Goal: Information Seeking & Learning: Find contact information

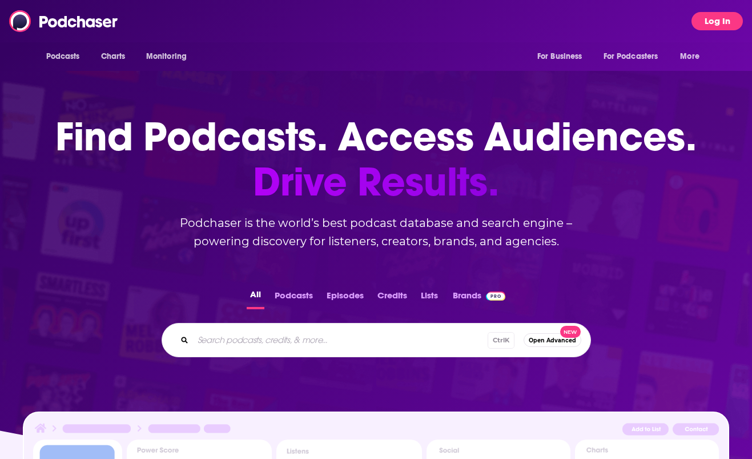
click at [706, 21] on button "Log In" at bounding box center [717, 21] width 51 height 18
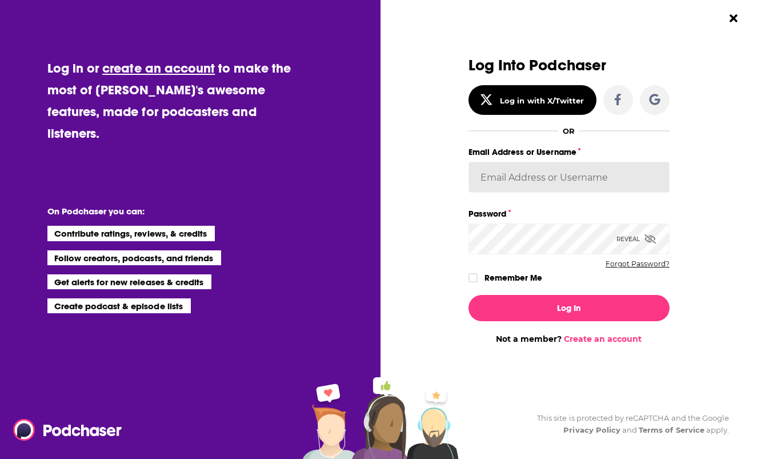
type input "vjacobi"
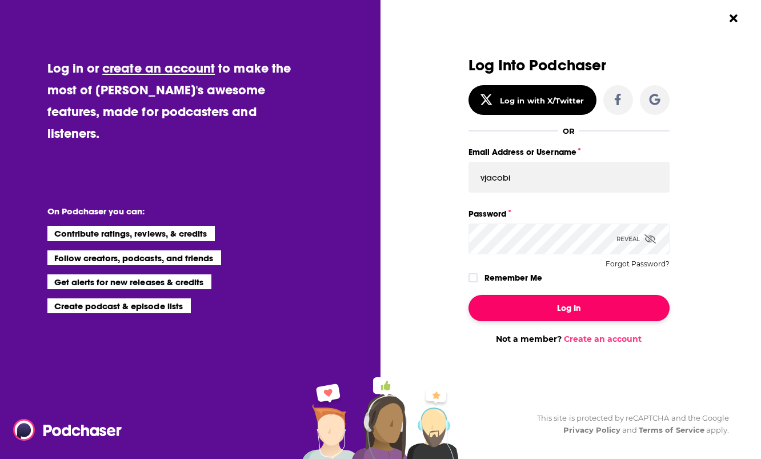
click at [600, 312] on button "Log In" at bounding box center [568, 308] width 201 height 26
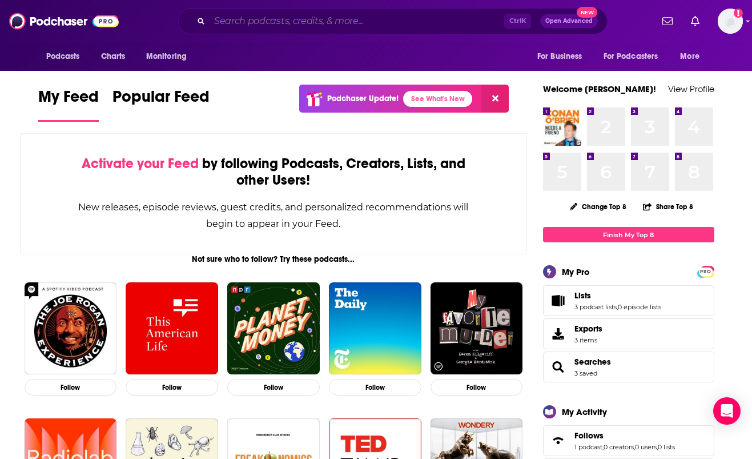
click at [438, 23] on input "Search podcasts, credits, & more..." at bounding box center [357, 21] width 295 height 18
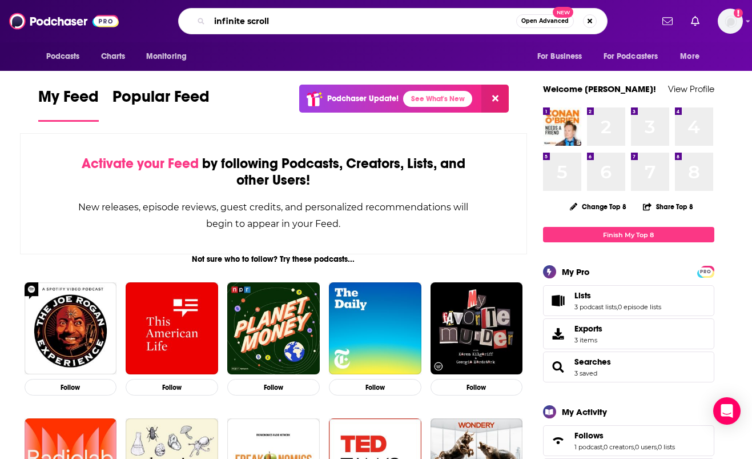
type input "infinite scroll"
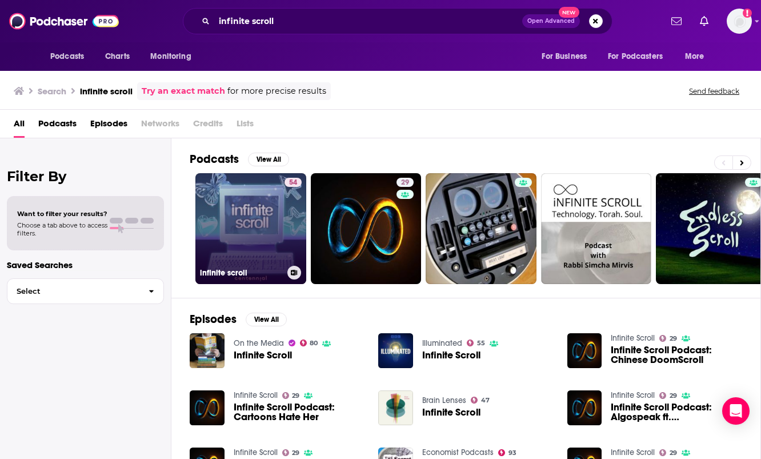
click at [238, 215] on link "54 infinite scroll" at bounding box center [250, 228] width 111 height 111
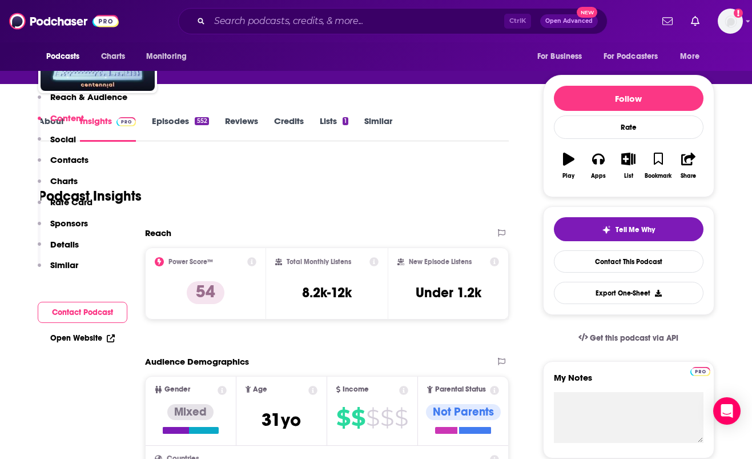
scroll to position [57, 0]
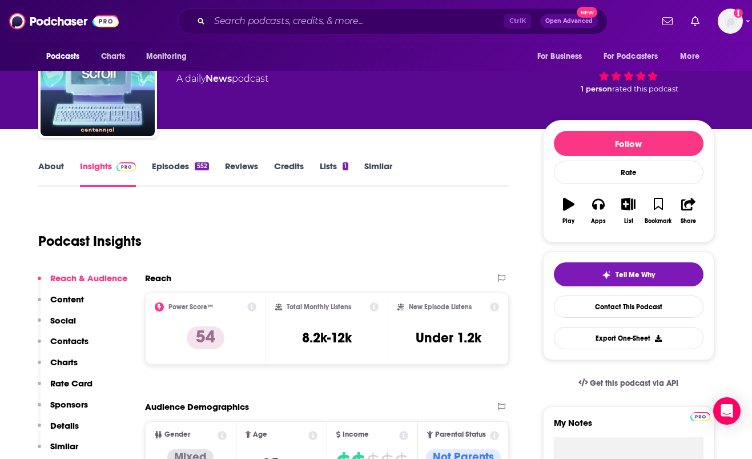
click at [53, 171] on link "About" at bounding box center [51, 174] width 26 height 26
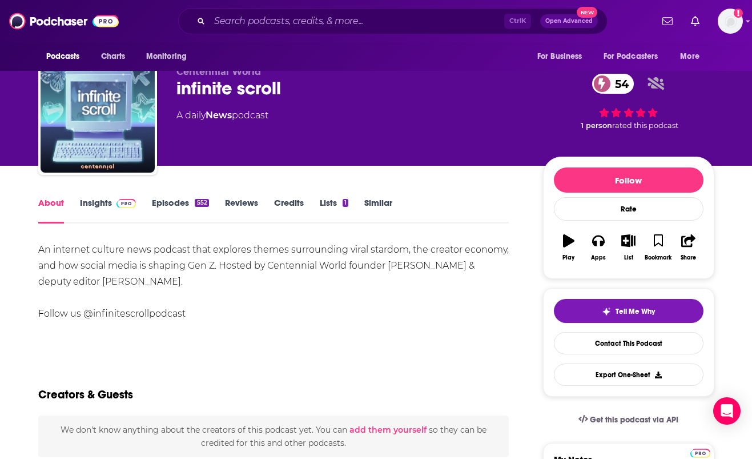
scroll to position [57, 0]
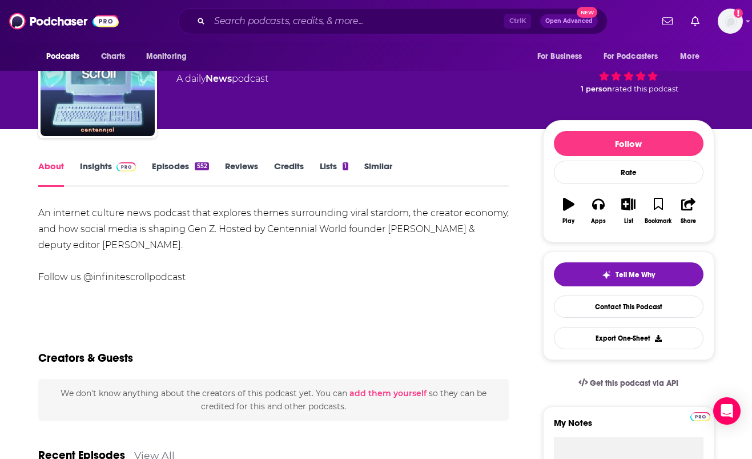
click at [98, 163] on link "Insights" at bounding box center [108, 174] width 57 height 26
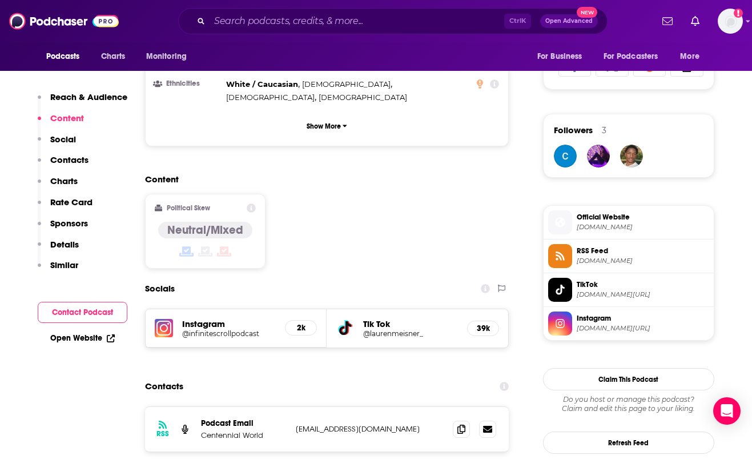
scroll to position [857, 0]
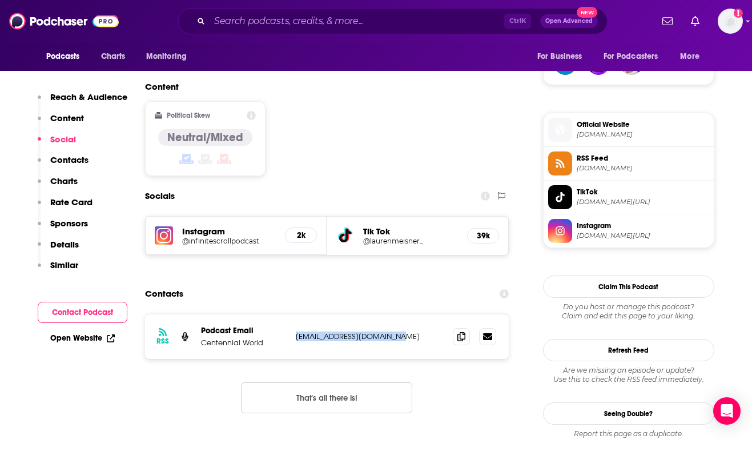
drag, startPoint x: 414, startPoint y: 283, endPoint x: 298, endPoint y: 283, distance: 116.0
click at [298, 331] on p "[EMAIL_ADDRESS][DOMAIN_NAME]" at bounding box center [370, 336] width 149 height 10
copy p "[EMAIL_ADDRESS][DOMAIN_NAME]"
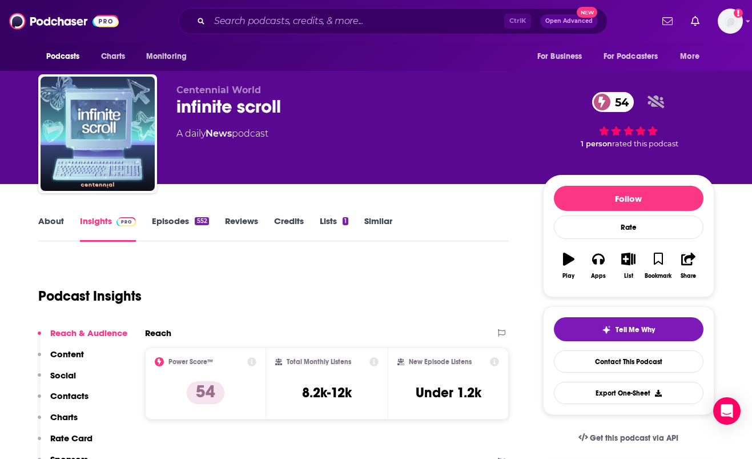
scroll to position [0, 0]
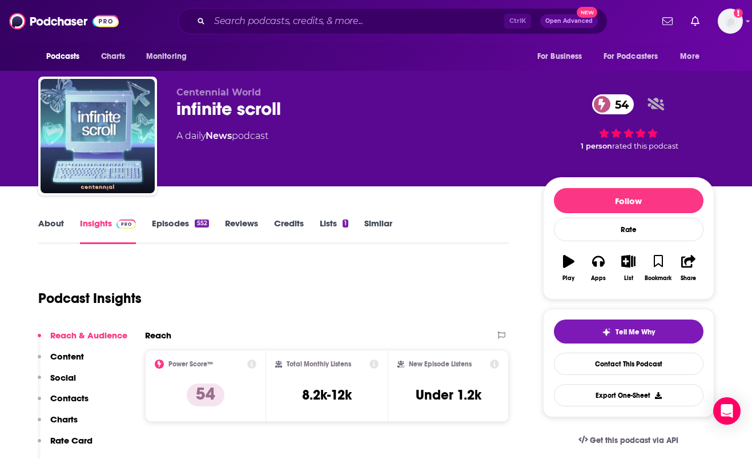
click at [45, 223] on link "About" at bounding box center [51, 231] width 26 height 26
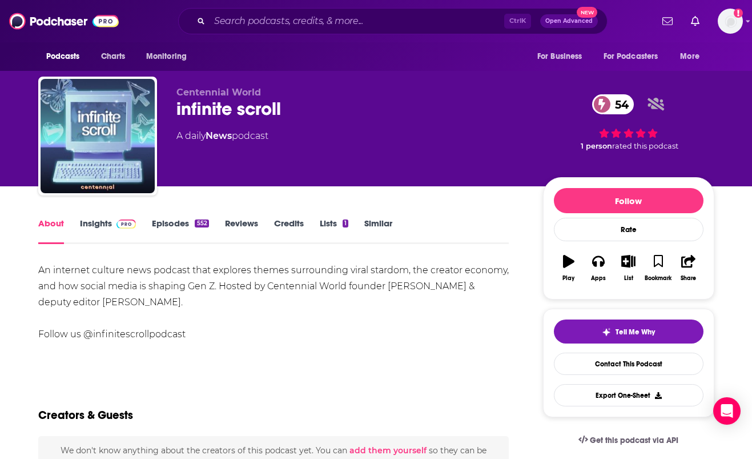
click at [71, 303] on div "An internet culture news podcast that explores themes surrounding viral stardom…" at bounding box center [273, 302] width 471 height 80
drag, startPoint x: 67, startPoint y: 303, endPoint x: 150, endPoint y: 306, distance: 82.9
click at [150, 306] on div "An internet culture news podcast that explores themes surrounding viral stardom…" at bounding box center [273, 302] width 471 height 80
copy div "[PERSON_NAME]"
click at [310, 14] on input "Search podcasts, credits, & more..." at bounding box center [357, 21] width 295 height 18
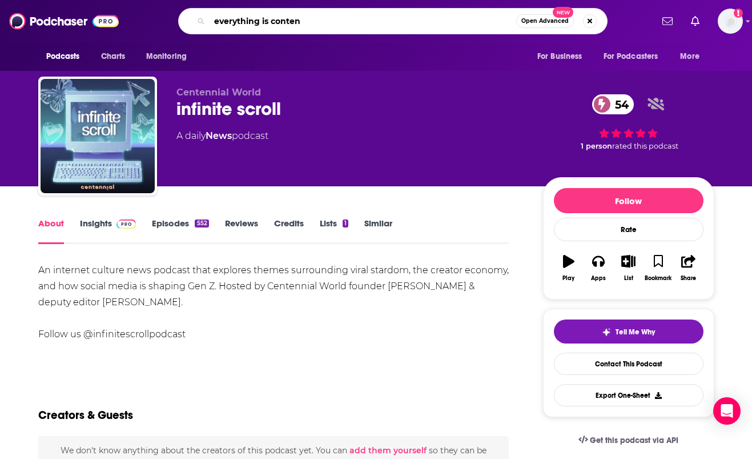
type input "everything is content"
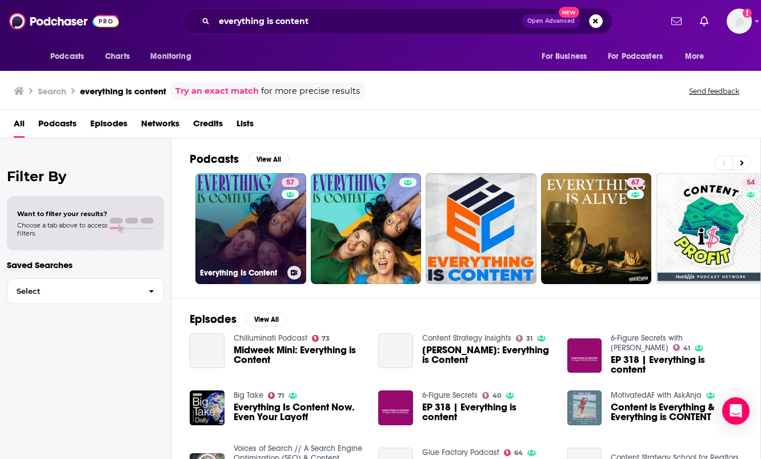
click at [234, 218] on link "57 Everything Is Content" at bounding box center [250, 228] width 111 height 111
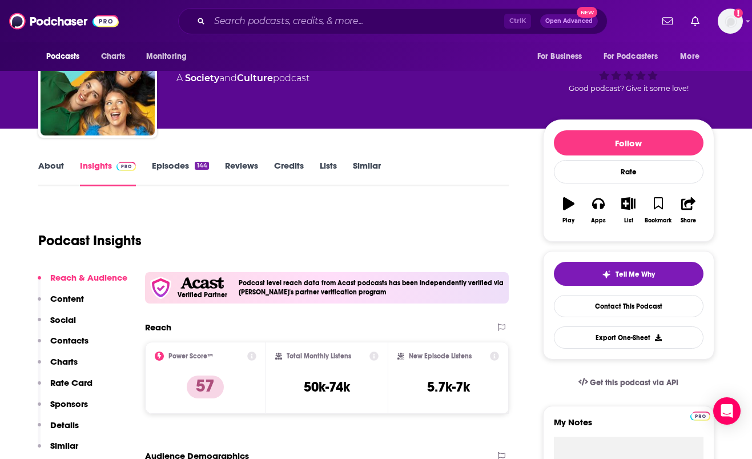
scroll to position [57, 0]
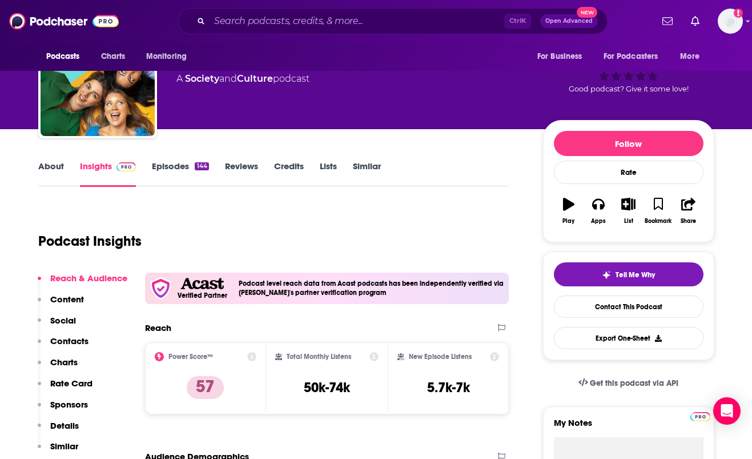
click at [56, 164] on link "About" at bounding box center [51, 174] width 26 height 26
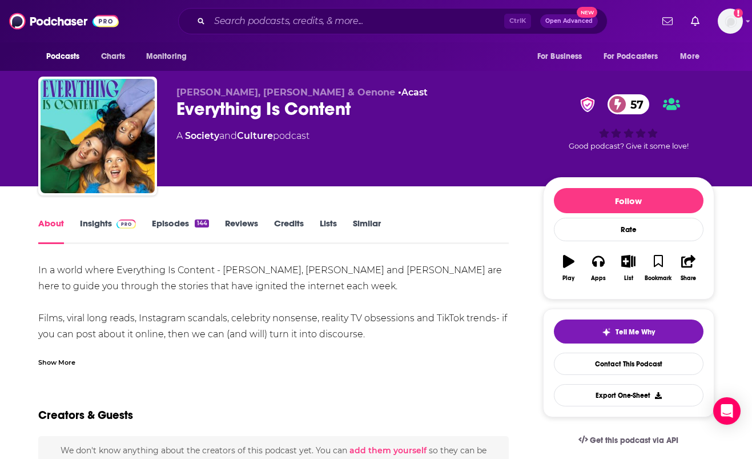
click at [225, 310] on div "In a world where Everything Is Content - [PERSON_NAME], [PERSON_NAME] and [PERS…" at bounding box center [273, 390] width 471 height 256
